Goal: Information Seeking & Learning: Compare options

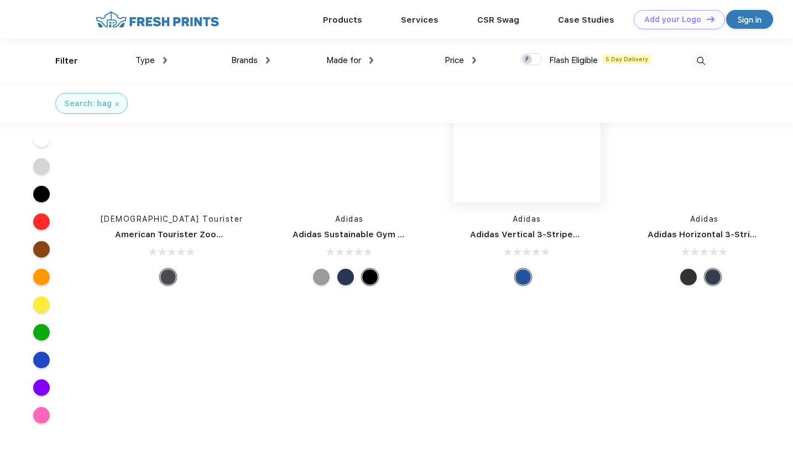
scroll to position [12887, 0]
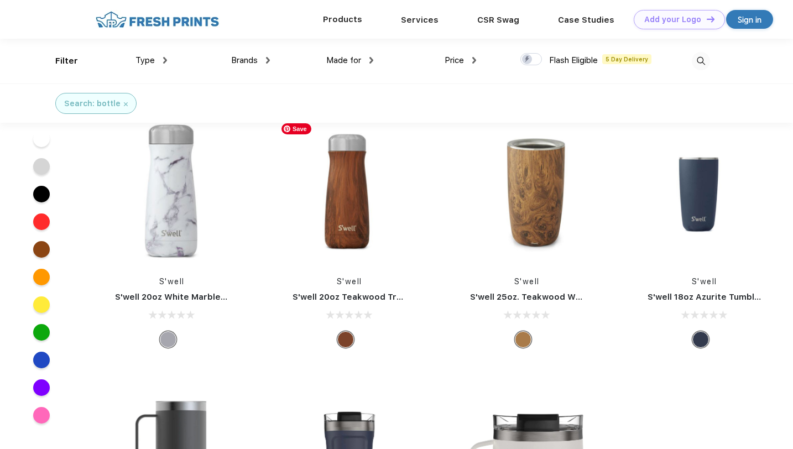
scroll to position [8508, 0]
